Goal: Communication & Community: Connect with others

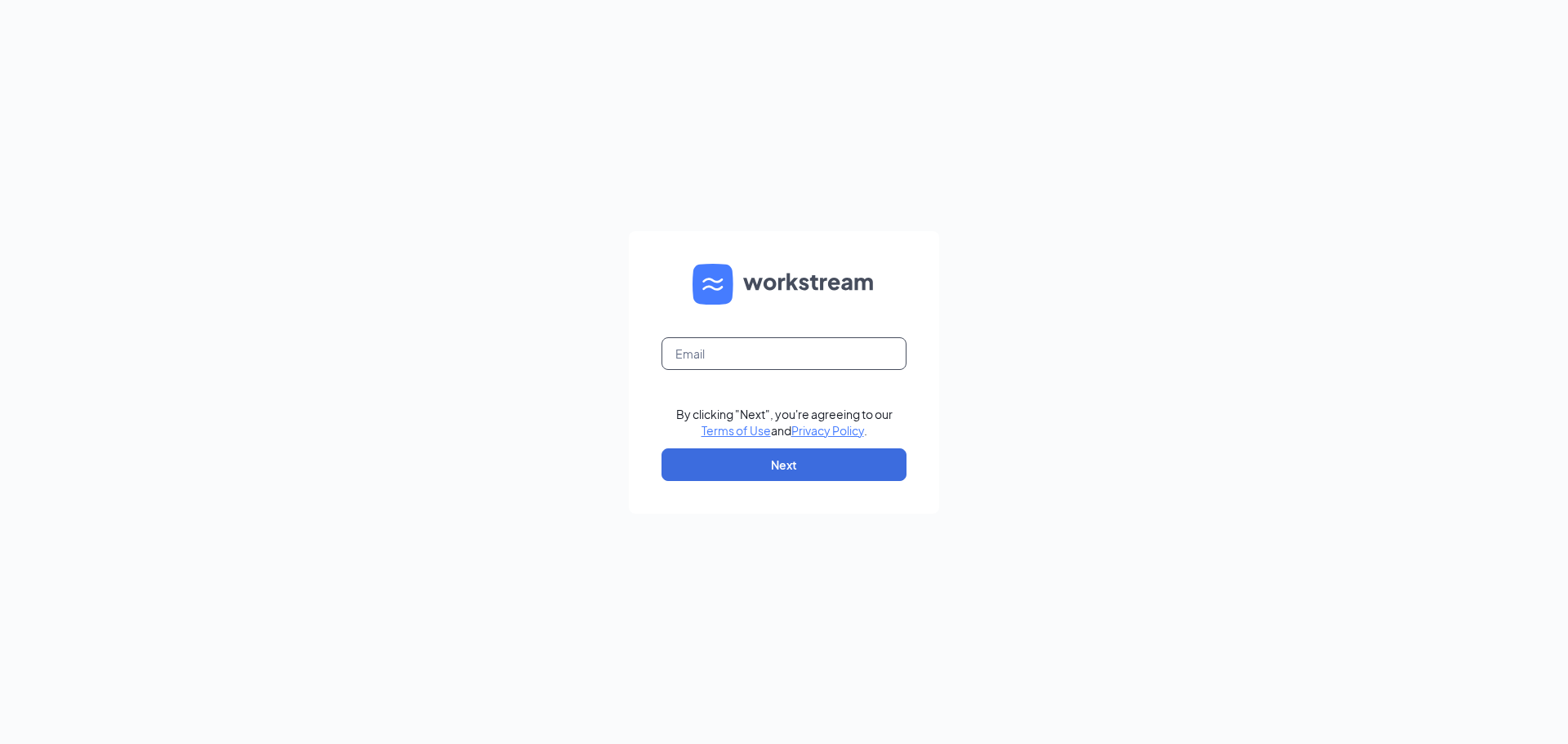
click at [731, 357] on input "text" at bounding box center [784, 353] width 245 height 33
type input "[PERSON_NAME][EMAIL_ADDRESS][DOMAIN_NAME]"
click at [811, 454] on button "Next" at bounding box center [784, 464] width 245 height 33
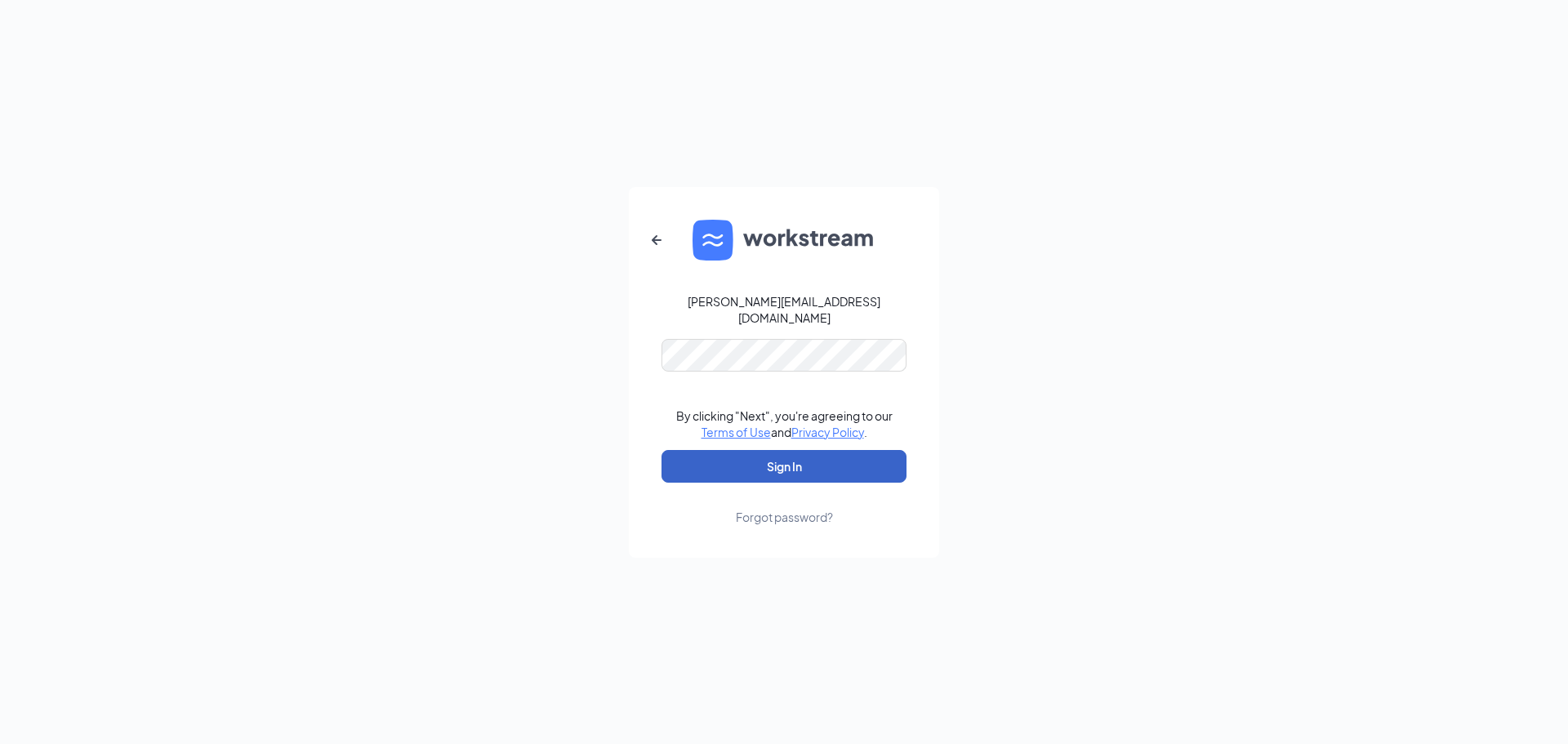
click at [794, 461] on button "Sign In" at bounding box center [784, 466] width 245 height 33
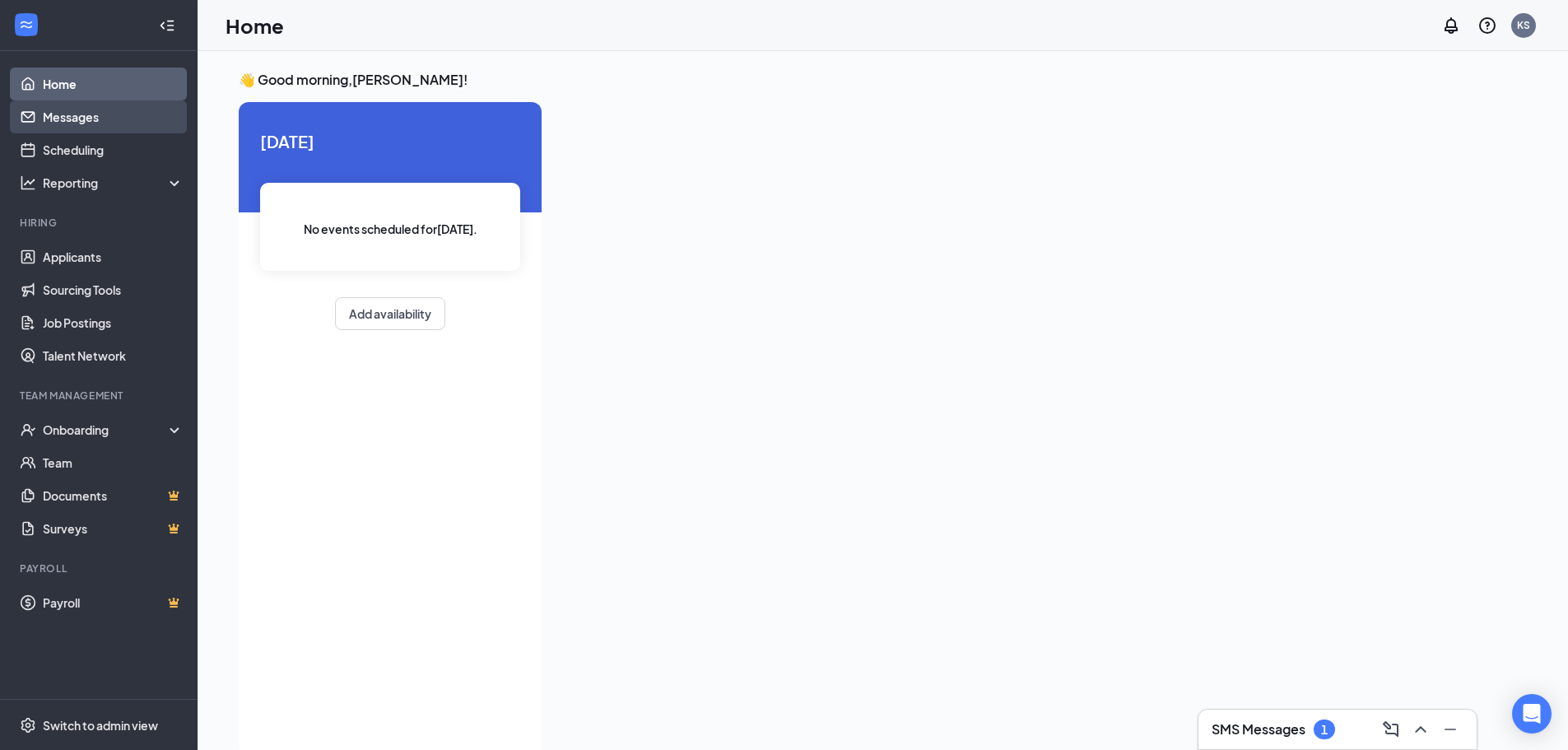
click at [77, 105] on link "Messages" at bounding box center [113, 116] width 141 height 33
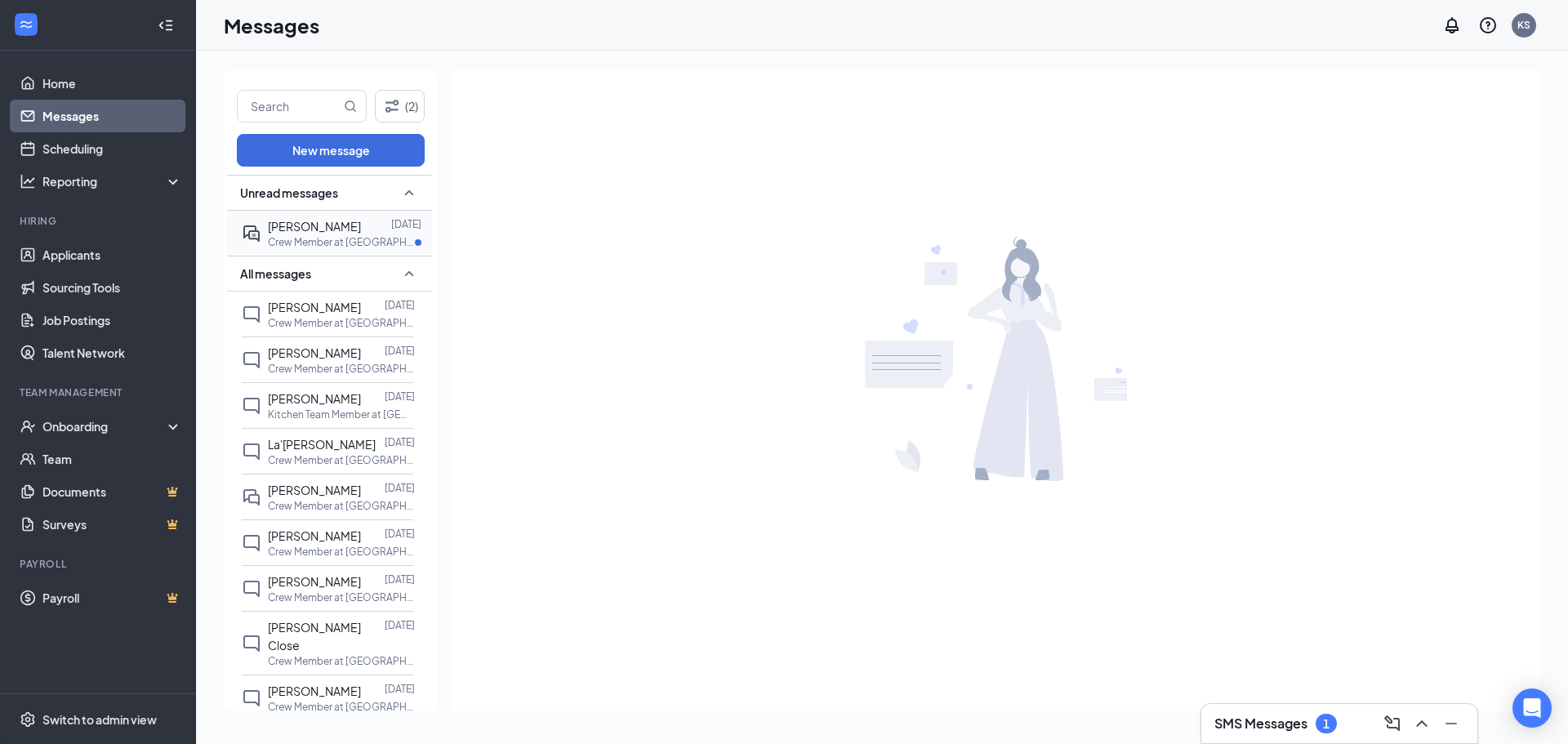
click at [294, 239] on p "Crew Member at Culvers #291 - St. Louis" at bounding box center [341, 242] width 147 height 14
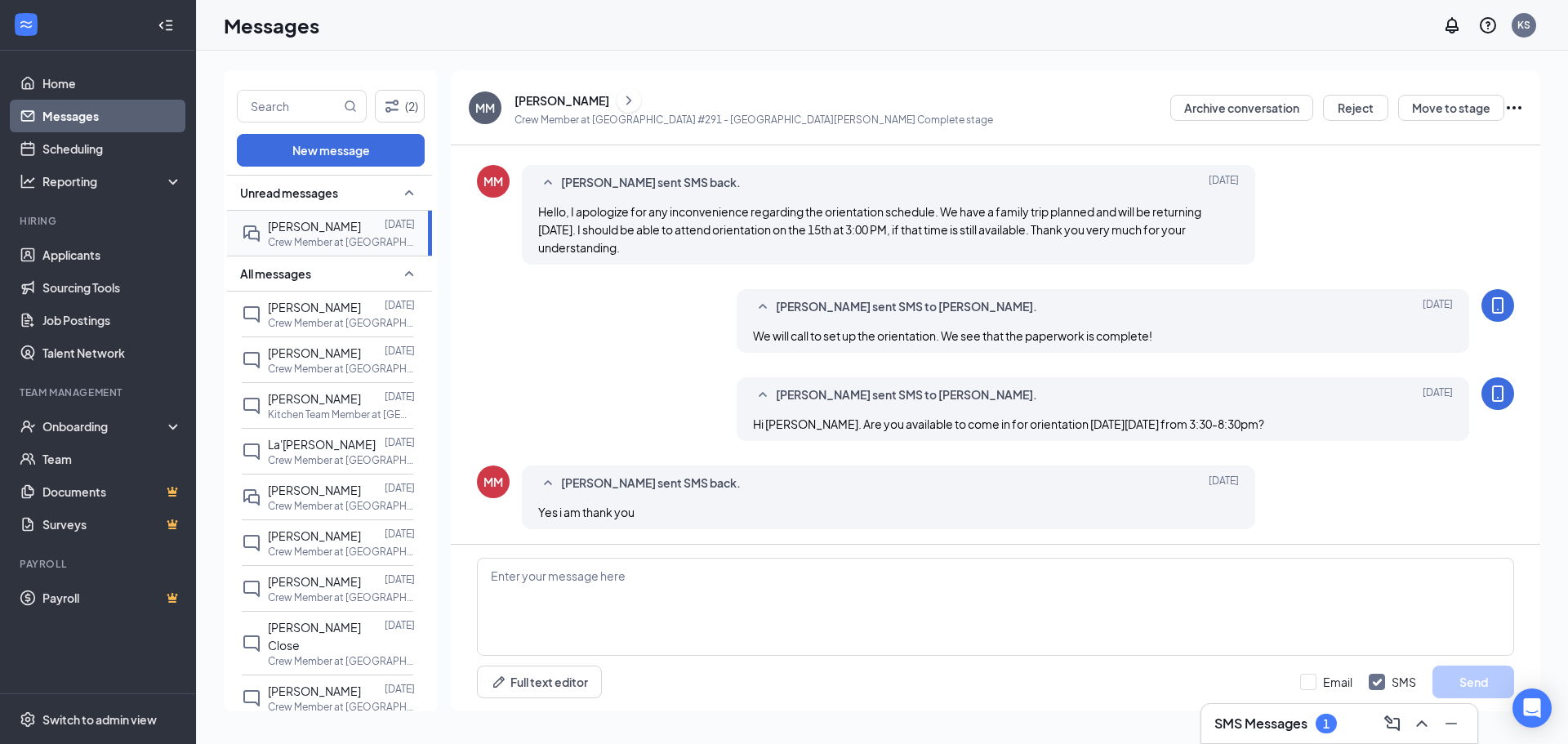
scroll to position [452, 0]
